Goal: Find specific page/section: Find specific page/section

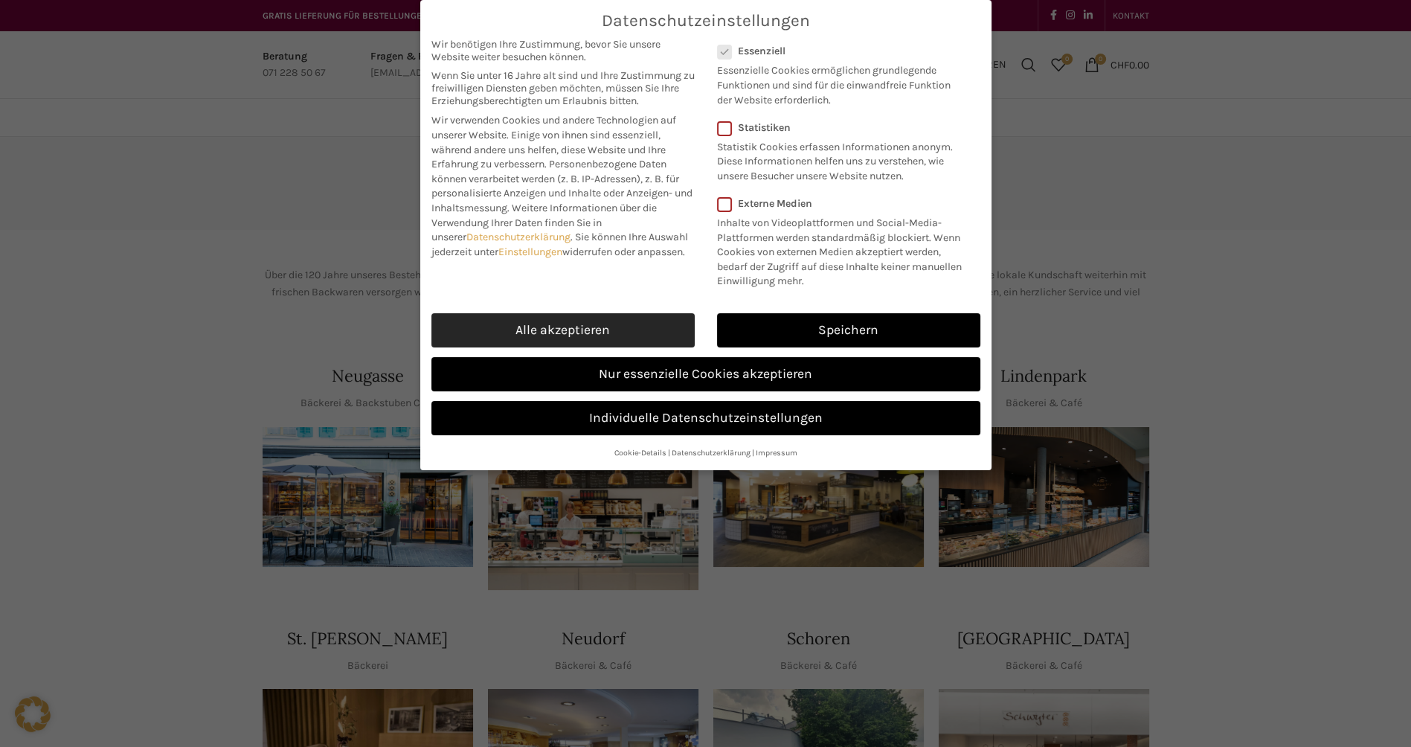
click at [596, 329] on link "Alle akzeptieren" at bounding box center [562, 330] width 263 height 34
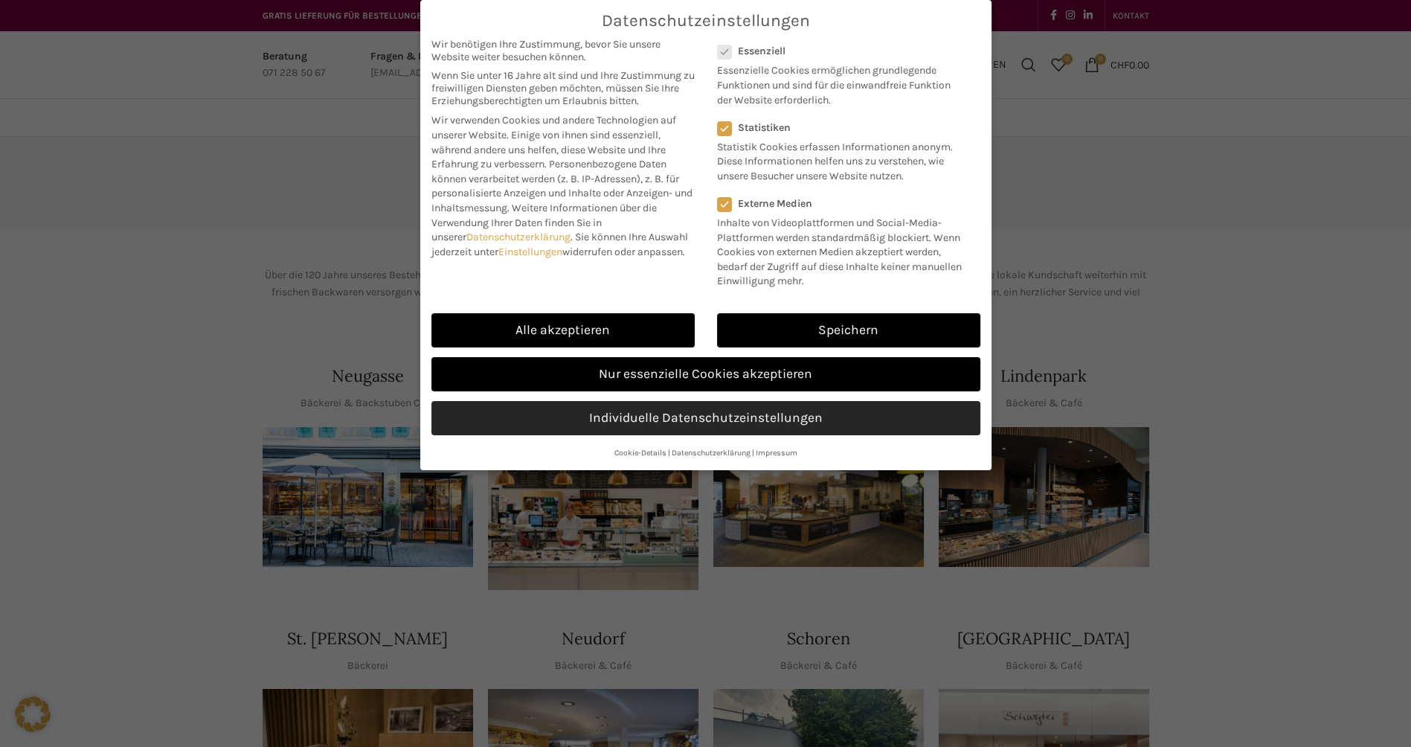
checkbox input "true"
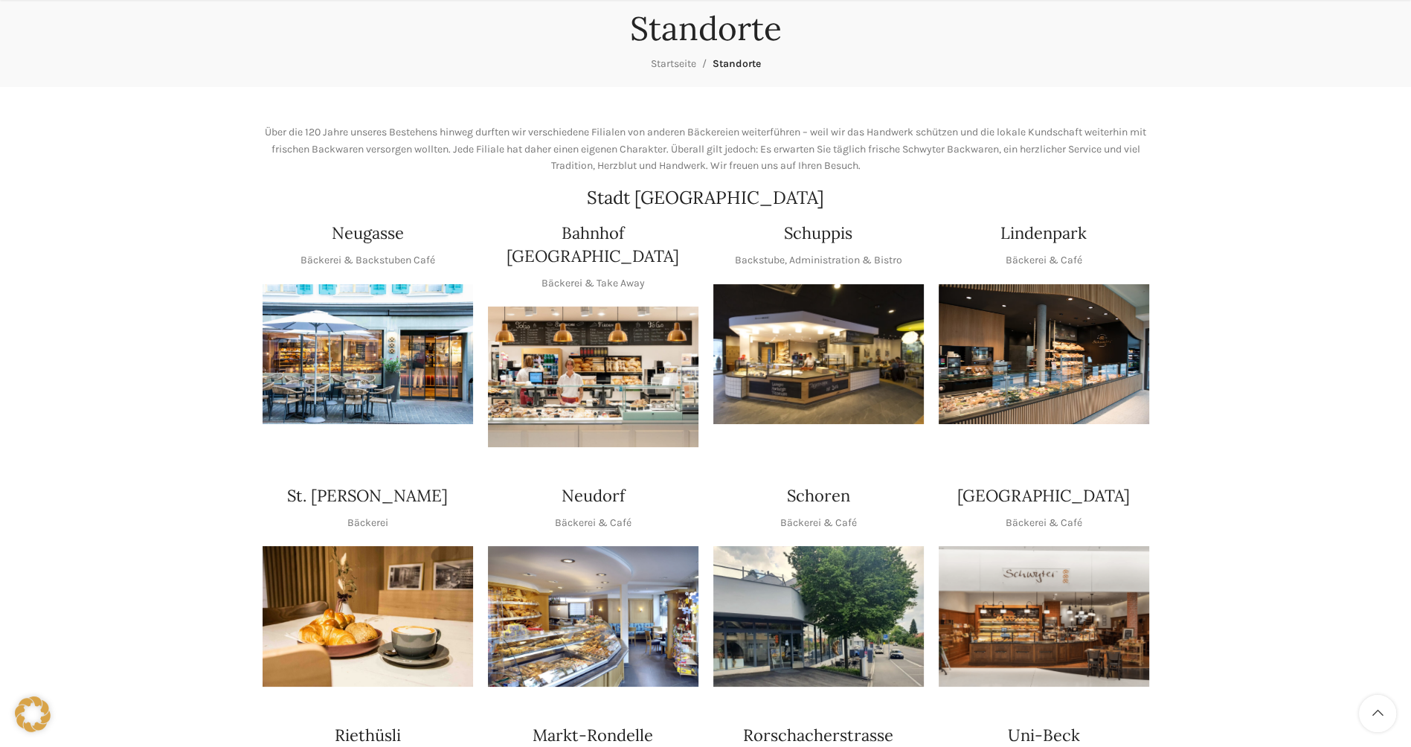
scroll to position [149, 0]
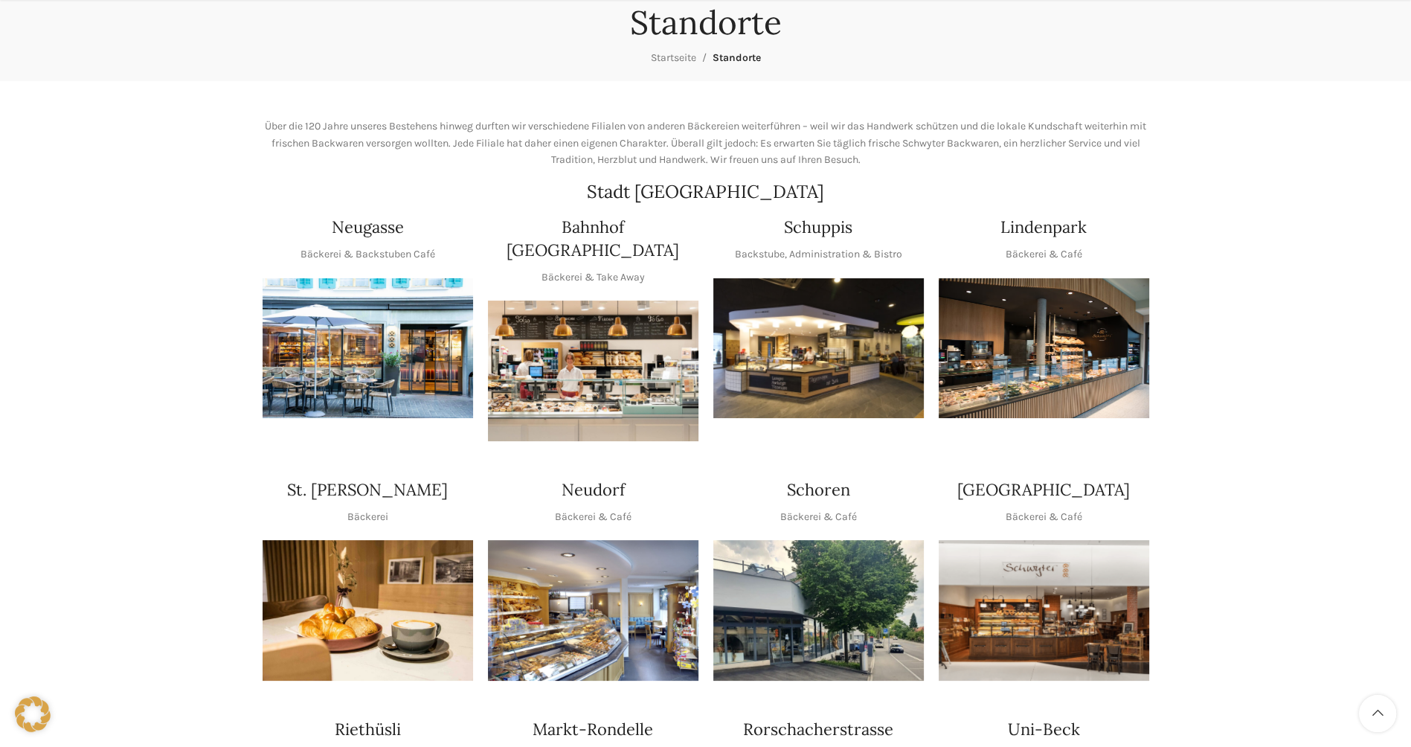
click at [314, 384] on img "1 / 1" at bounding box center [367, 348] width 210 height 141
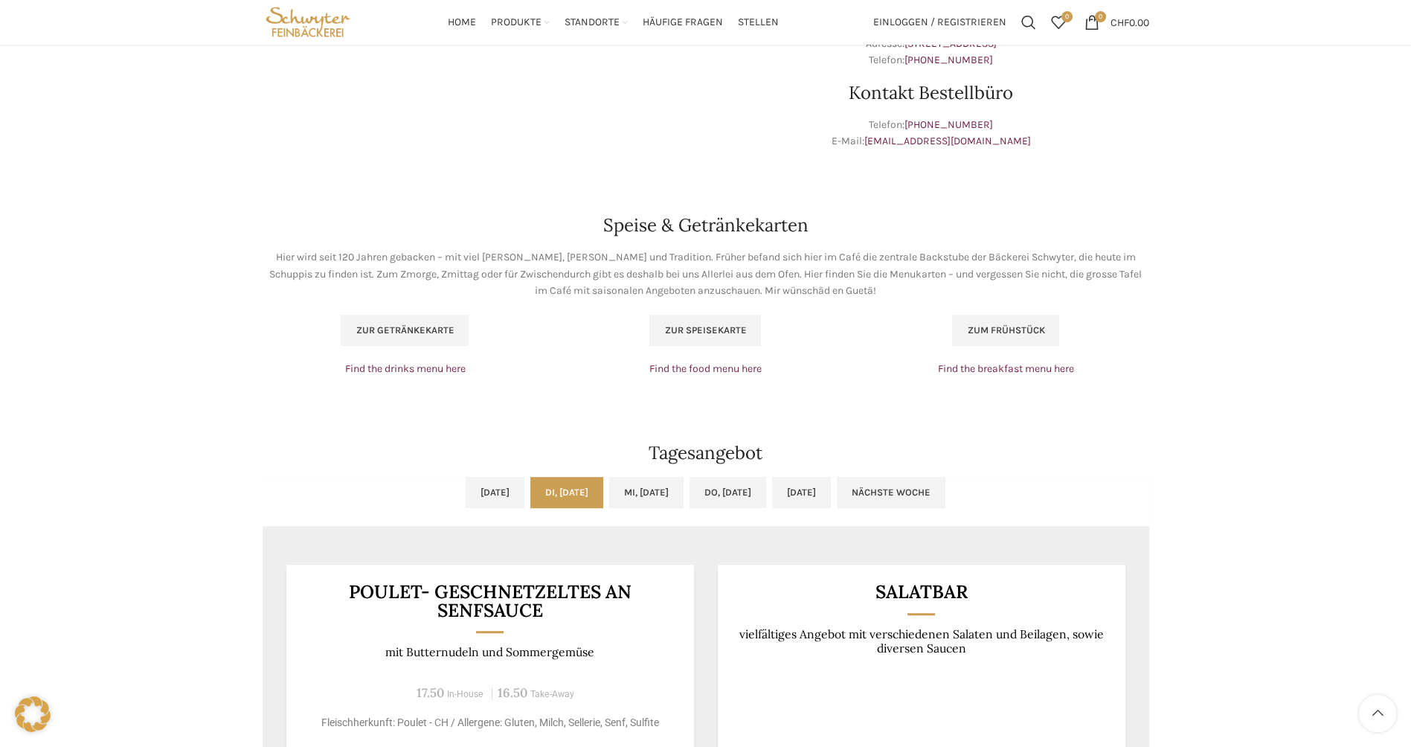
scroll to position [824, 0]
click at [648, 494] on link "Mi, 20.08.2025" at bounding box center [646, 495] width 74 height 31
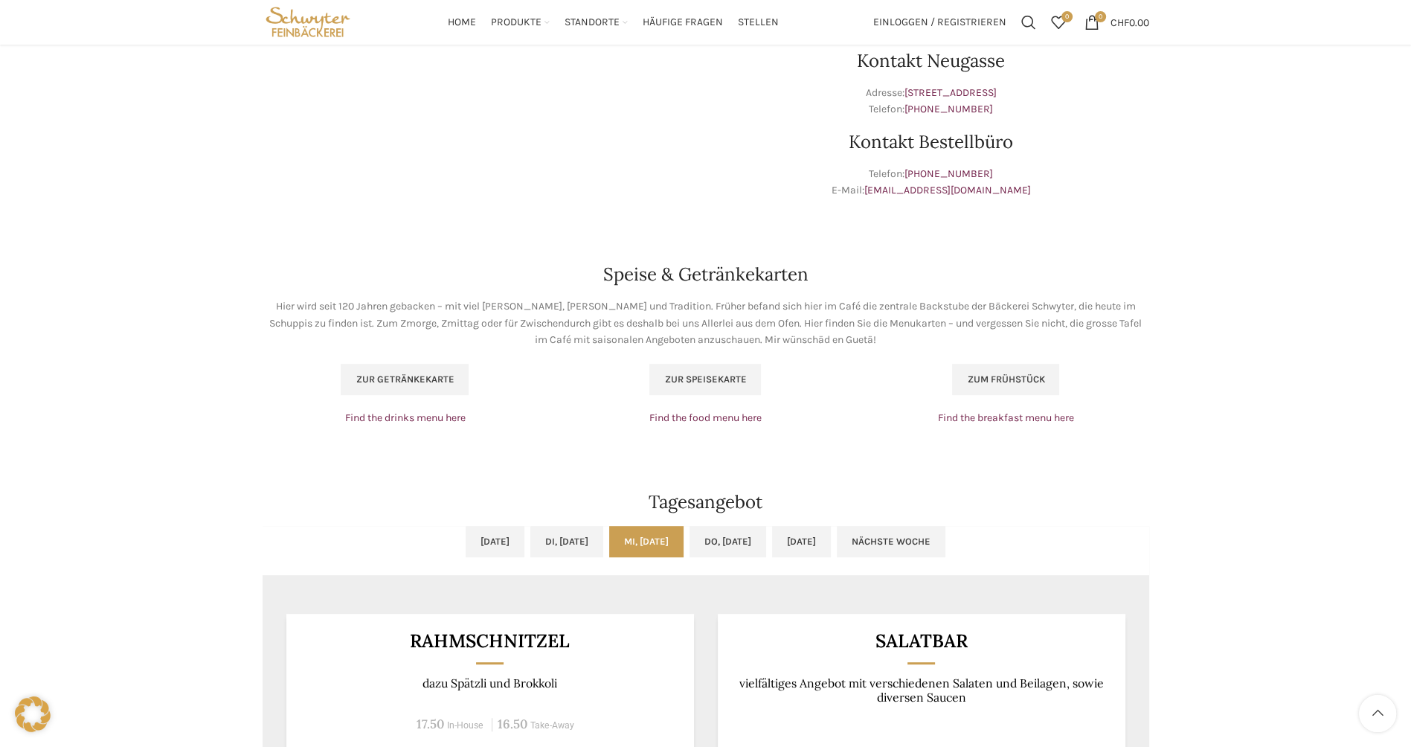
scroll to position [750, 0]
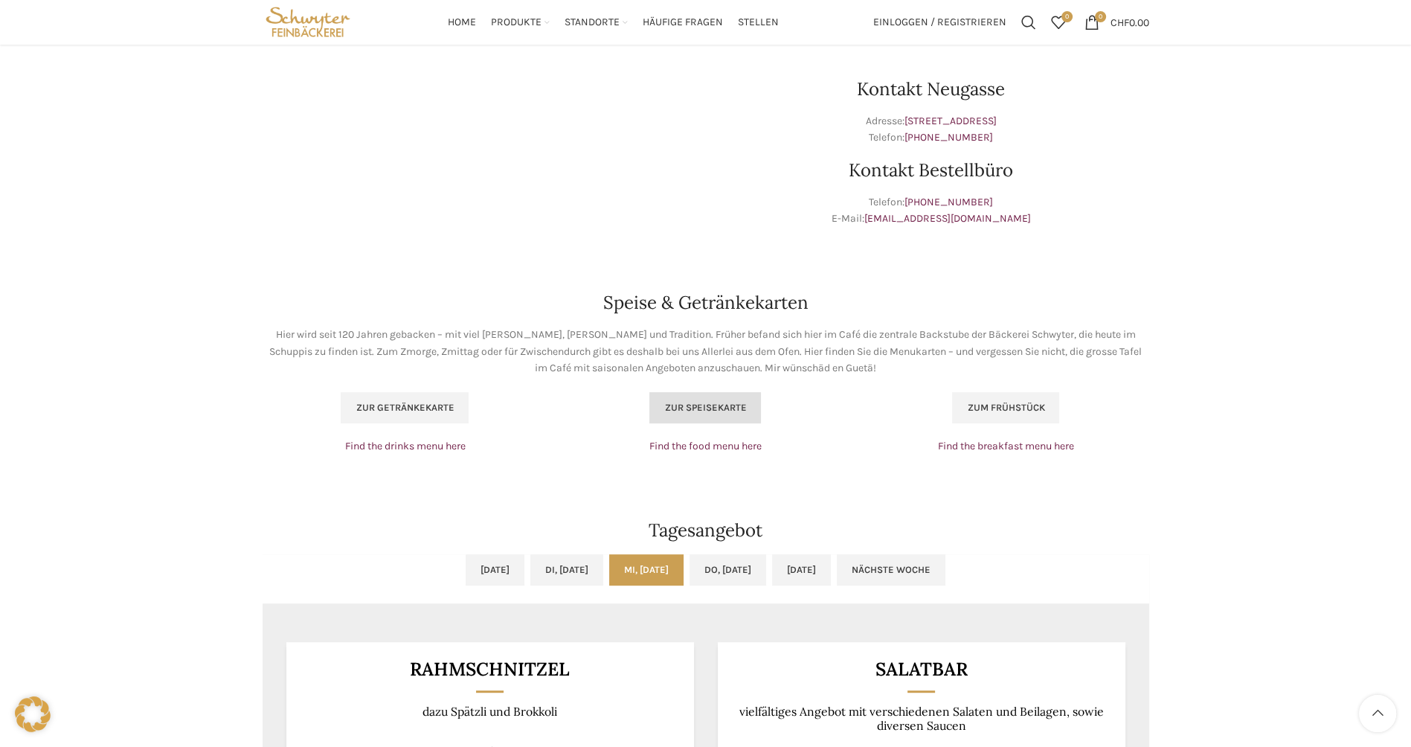
click at [683, 419] on link "Zur Speisekarte" at bounding box center [705, 407] width 112 height 31
